Goal: Task Accomplishment & Management: Manage account settings

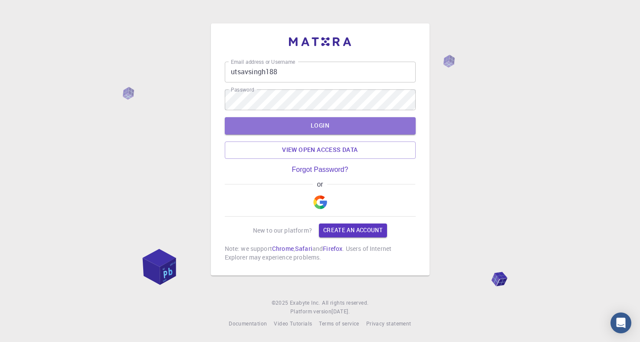
click at [310, 125] on button "LOGIN" at bounding box center [320, 125] width 191 height 17
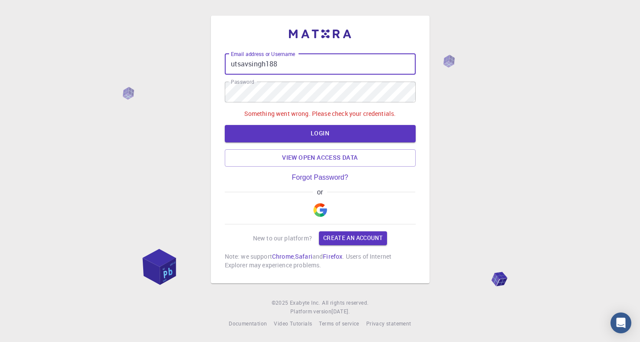
drag, startPoint x: 279, startPoint y: 60, endPoint x: 279, endPoint y: 67, distance: 6.6
click at [279, 67] on input "utsavsingh188" at bounding box center [320, 64] width 191 height 21
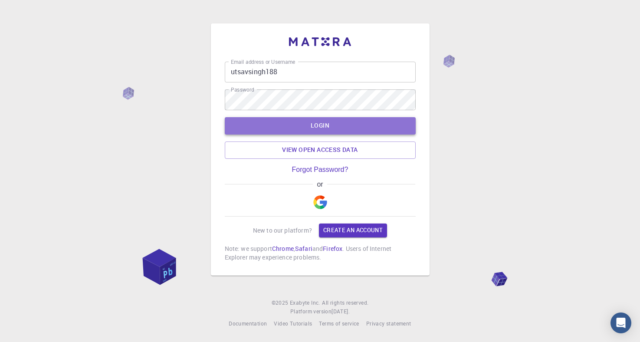
click at [308, 127] on button "LOGIN" at bounding box center [320, 125] width 191 height 17
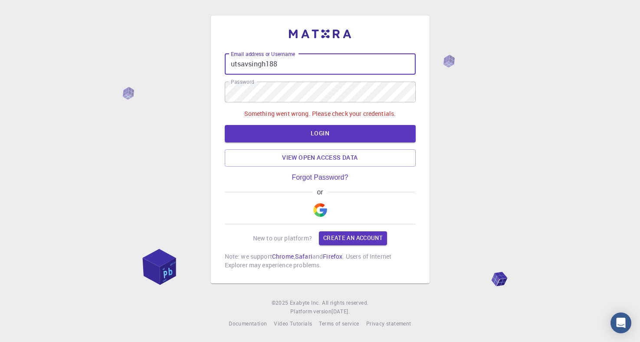
click at [282, 63] on input "utsavsingh188" at bounding box center [320, 64] width 191 height 21
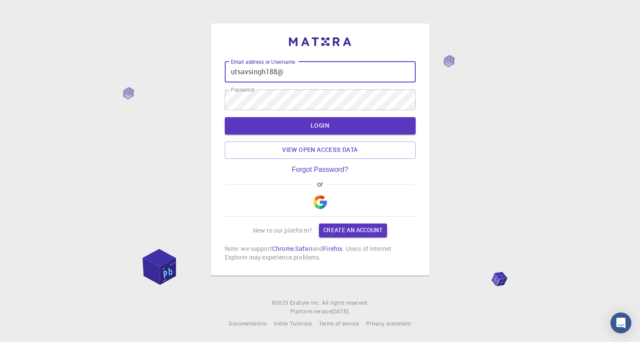
click at [498, 90] on div "Email address or Username utsavsingh188@ Email address or Username Password Pas…" at bounding box center [320, 171] width 640 height 342
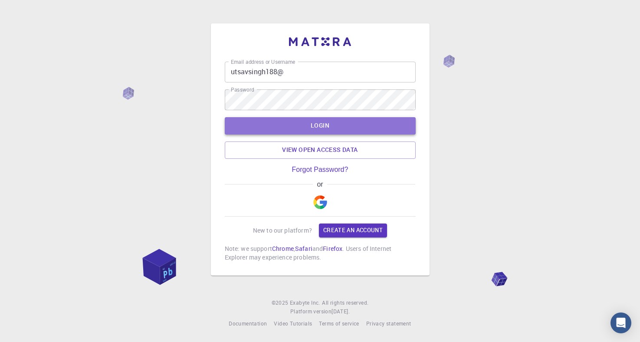
click at [337, 122] on button "LOGIN" at bounding box center [320, 125] width 191 height 17
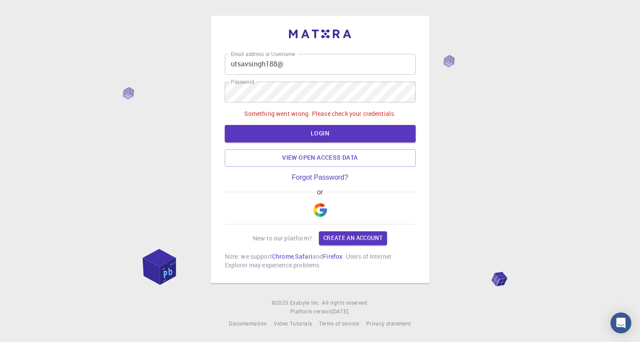
drag, startPoint x: 291, startPoint y: 62, endPoint x: 295, endPoint y: 67, distance: 6.3
click at [294, 67] on input "utsavsingh188@" at bounding box center [320, 64] width 191 height 21
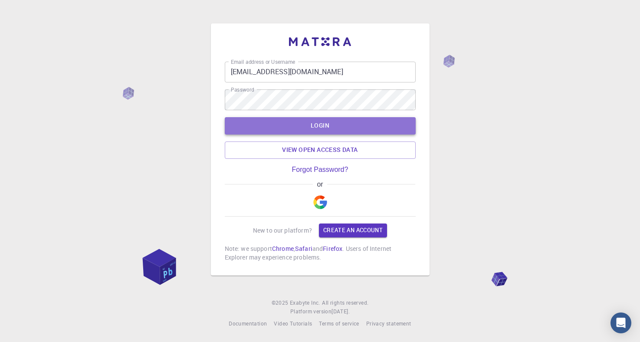
click at [312, 131] on button "LOGIN" at bounding box center [320, 125] width 191 height 17
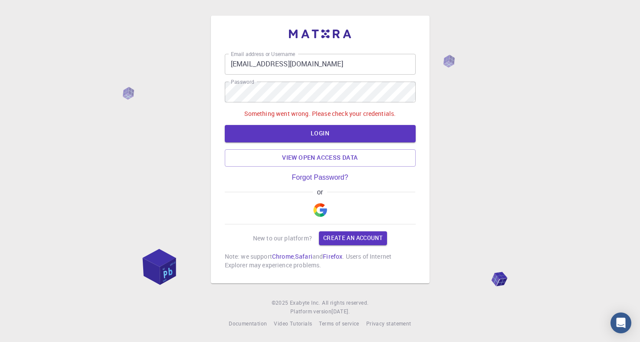
click at [316, 62] on input "[EMAIL_ADDRESS][DOMAIN_NAME]" at bounding box center [320, 64] width 191 height 21
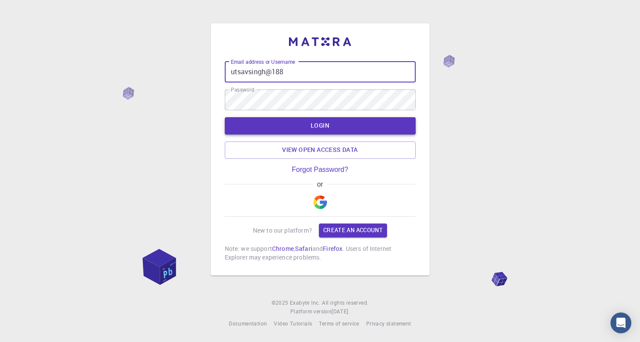
click at [334, 128] on button "LOGIN" at bounding box center [320, 125] width 191 height 17
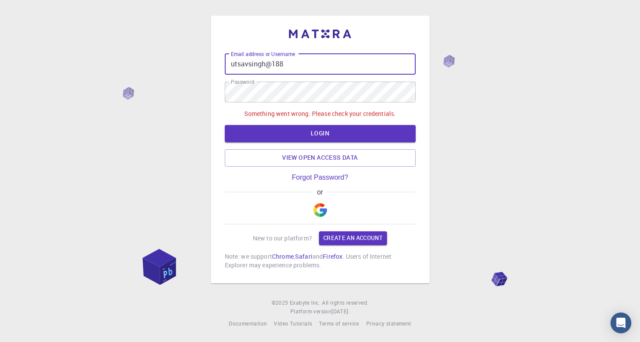
click at [290, 61] on input "utsavsingh@188" at bounding box center [320, 64] width 191 height 21
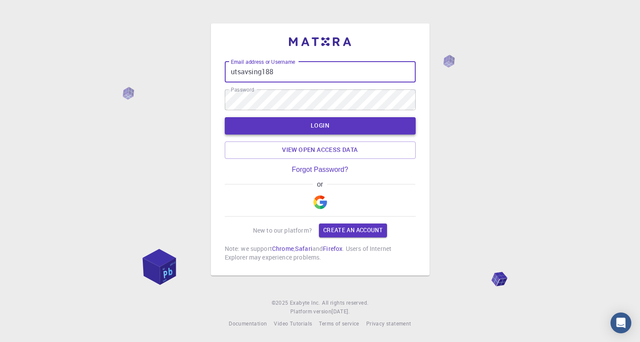
type input "utsavsing188"
click at [345, 127] on button "LOGIN" at bounding box center [320, 125] width 191 height 17
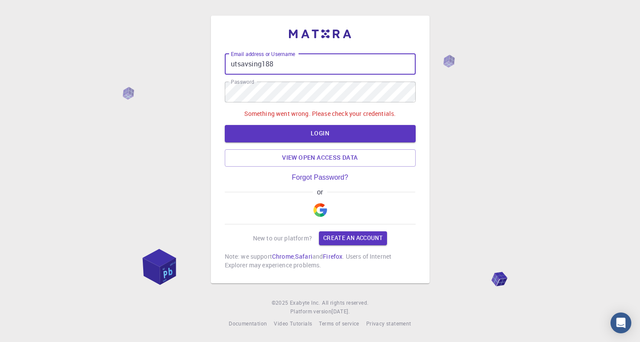
drag, startPoint x: 289, startPoint y: 59, endPoint x: 293, endPoint y: 61, distance: 4.5
click at [290, 59] on input "utsavsing188" at bounding box center [320, 64] width 191 height 21
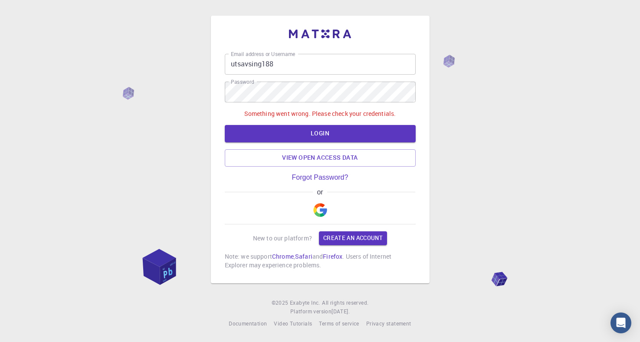
drag, startPoint x: 137, startPoint y: 114, endPoint x: 179, endPoint y: 113, distance: 42.1
click at [152, 117] on div "Email address or Username utsavsing188 Email address or Username Password Passw…" at bounding box center [320, 171] width 640 height 342
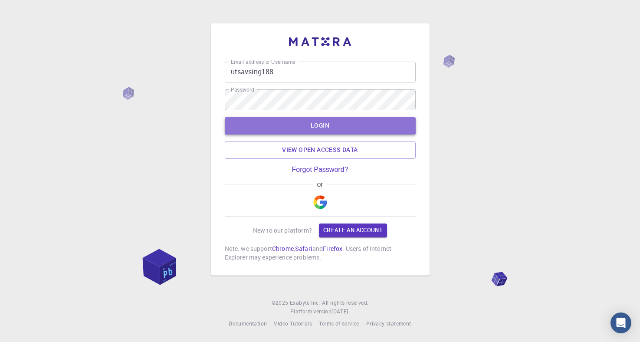
click at [309, 125] on button "LOGIN" at bounding box center [320, 125] width 191 height 17
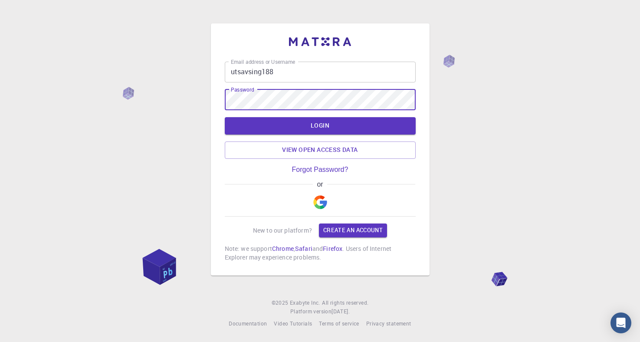
click at [225, 117] on button "LOGIN" at bounding box center [320, 125] width 191 height 17
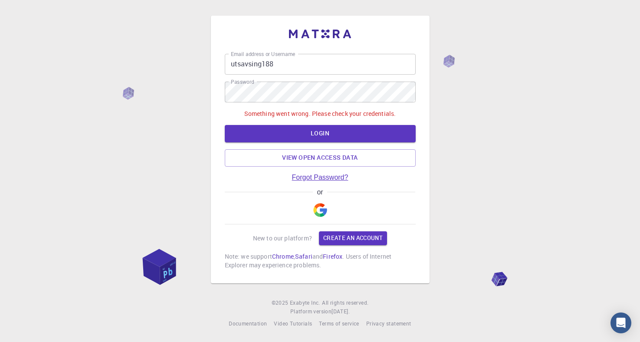
click at [322, 181] on link "Forgot Password?" at bounding box center [320, 178] width 56 height 8
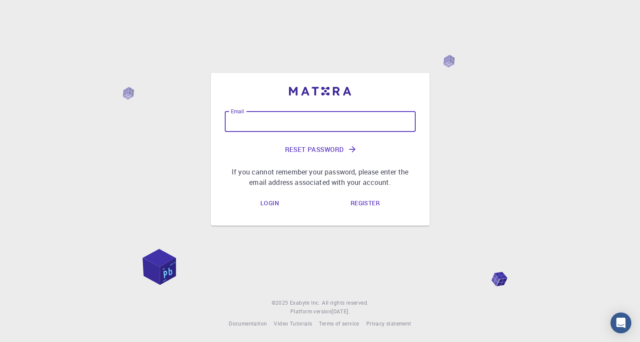
click at [301, 128] on input "Email" at bounding box center [320, 121] width 191 height 21
type input "ut"
